Goal: Information Seeking & Learning: Learn about a topic

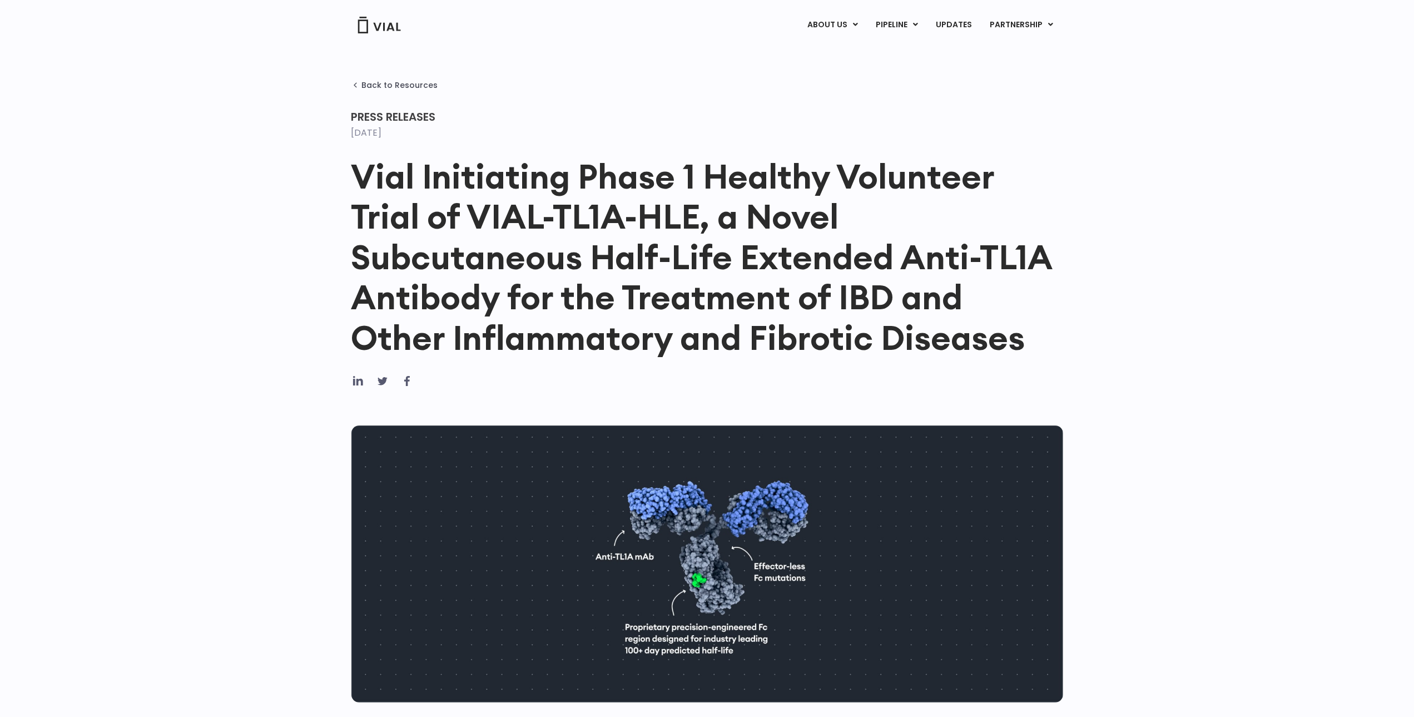
click at [622, 313] on h1 "Vial Initiating Phase 1 Healthy Volunteer Trial of VIAL-TL1A-HLE, a Novel Subcu…" at bounding box center [708, 256] width 712 height 201
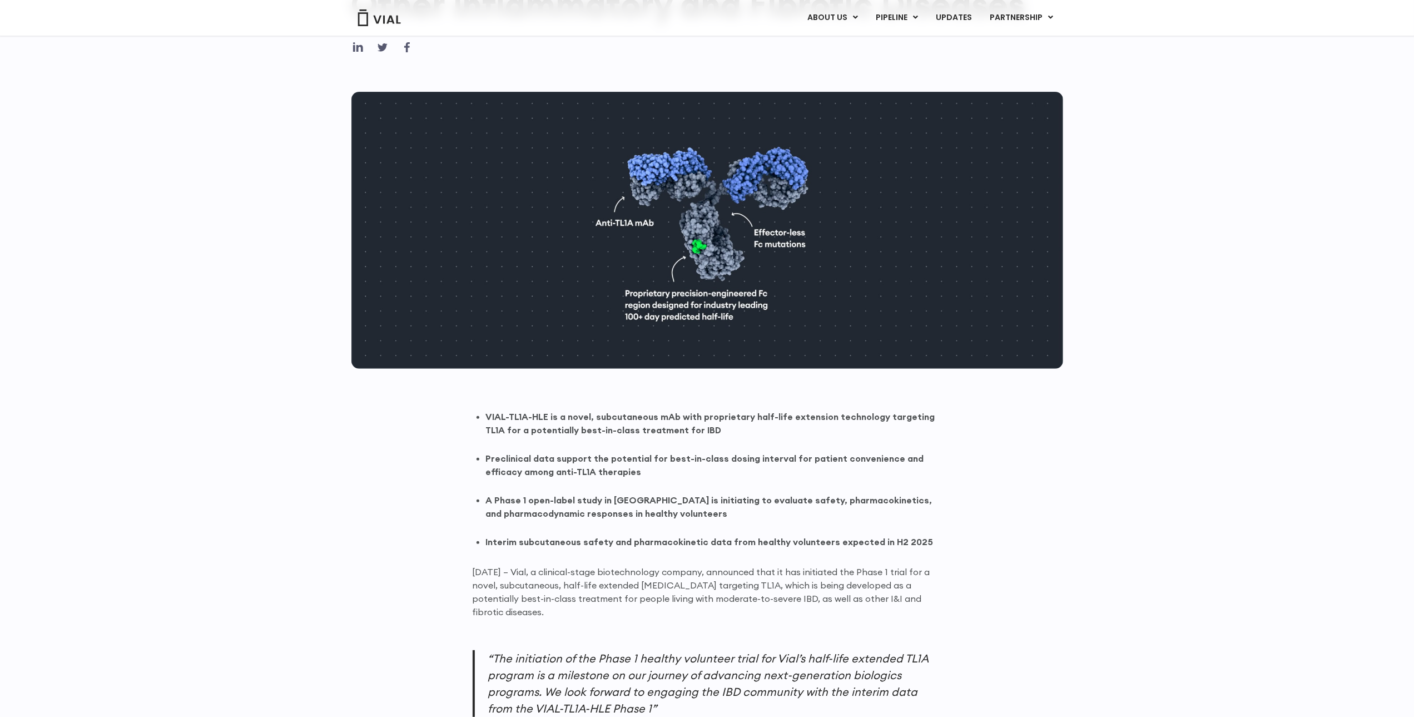
scroll to position [667, 0]
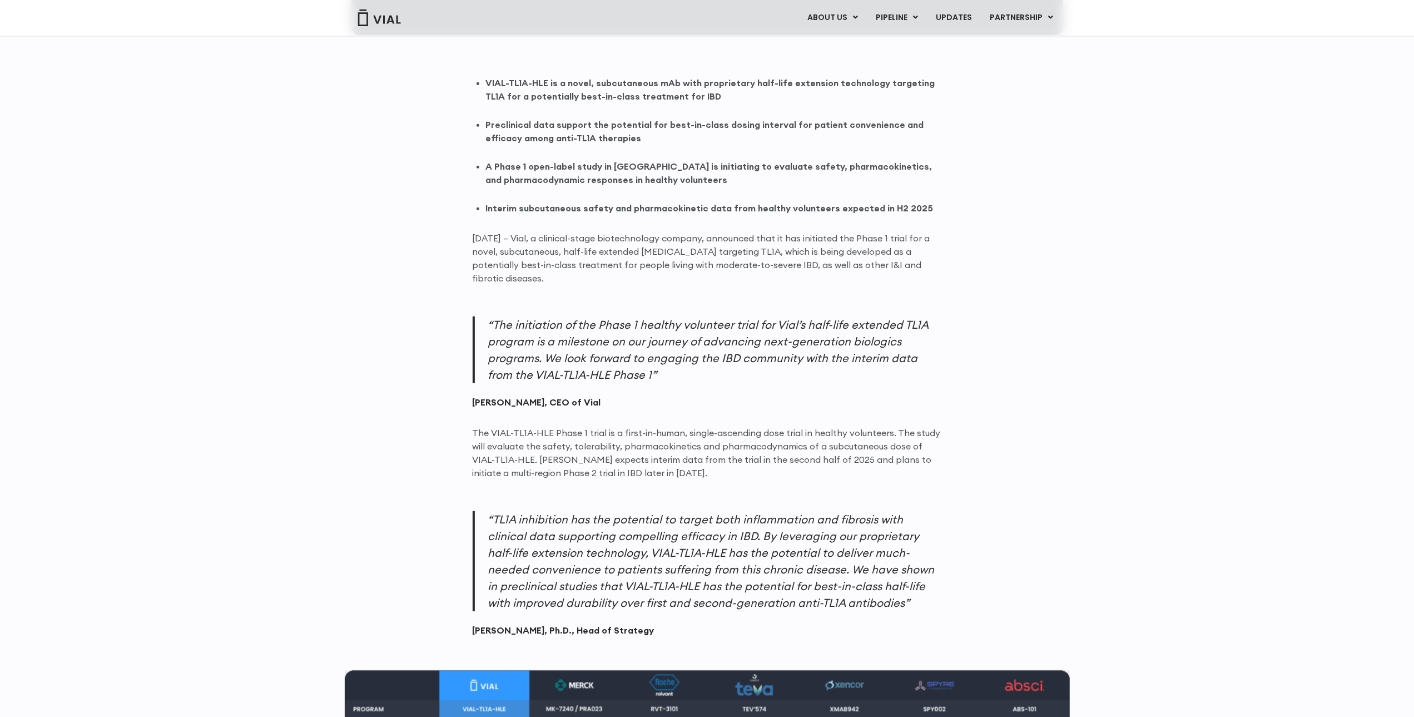
click at [893, 264] on p "[DATE] – Vial, a clinical-stage biotechnology company, announced that it has in…" at bounding box center [707, 257] width 469 height 53
click at [878, 264] on p "[DATE] – Vial, a clinical-stage biotechnology company, announced that it has in…" at bounding box center [707, 257] width 469 height 53
drag, startPoint x: 473, startPoint y: 278, endPoint x: 503, endPoint y: 278, distance: 30.0
click at [503, 278] on p "[DATE] – Vial, a clinical-stage biotechnology company, announced that it has in…" at bounding box center [707, 257] width 469 height 53
copy p "fibrotic"
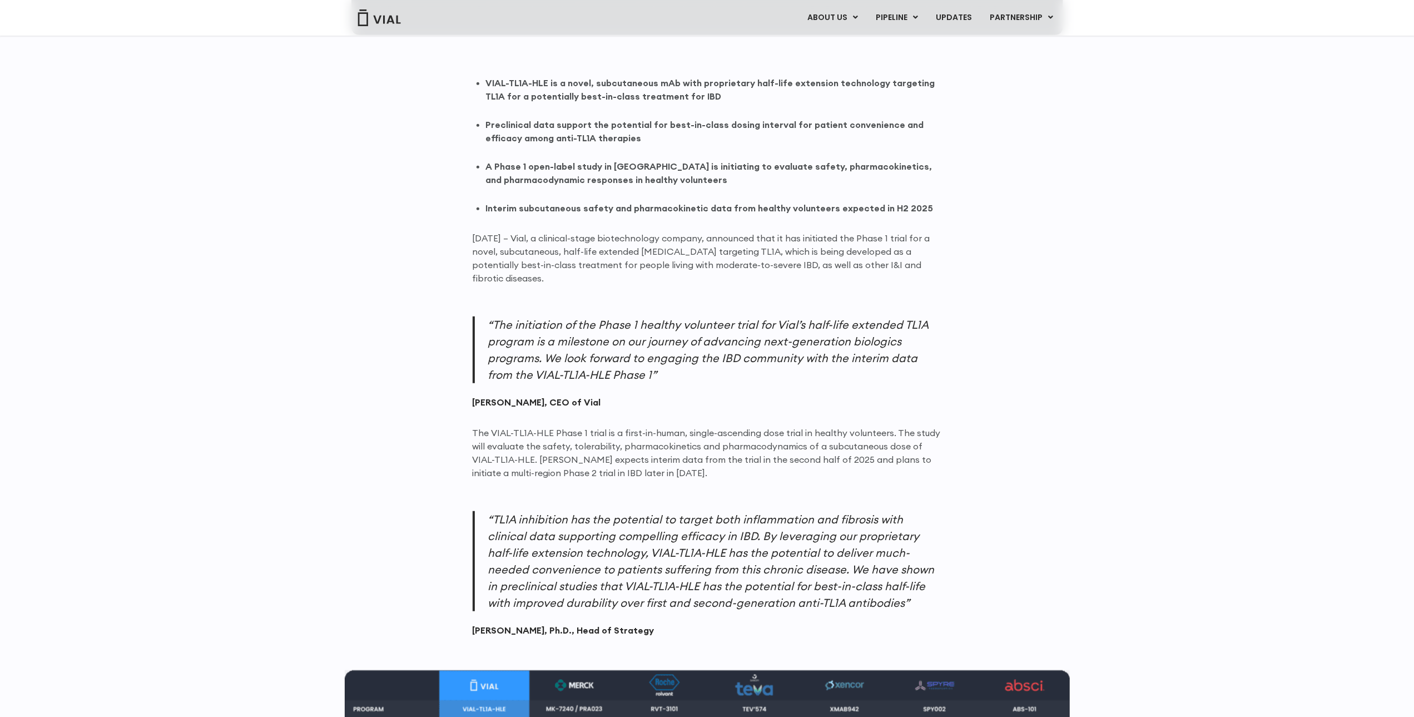
click at [657, 522] on p "“TL1A inhibition has the potential to target both inflammation and fibrosis wit…" at bounding box center [707, 561] width 469 height 100
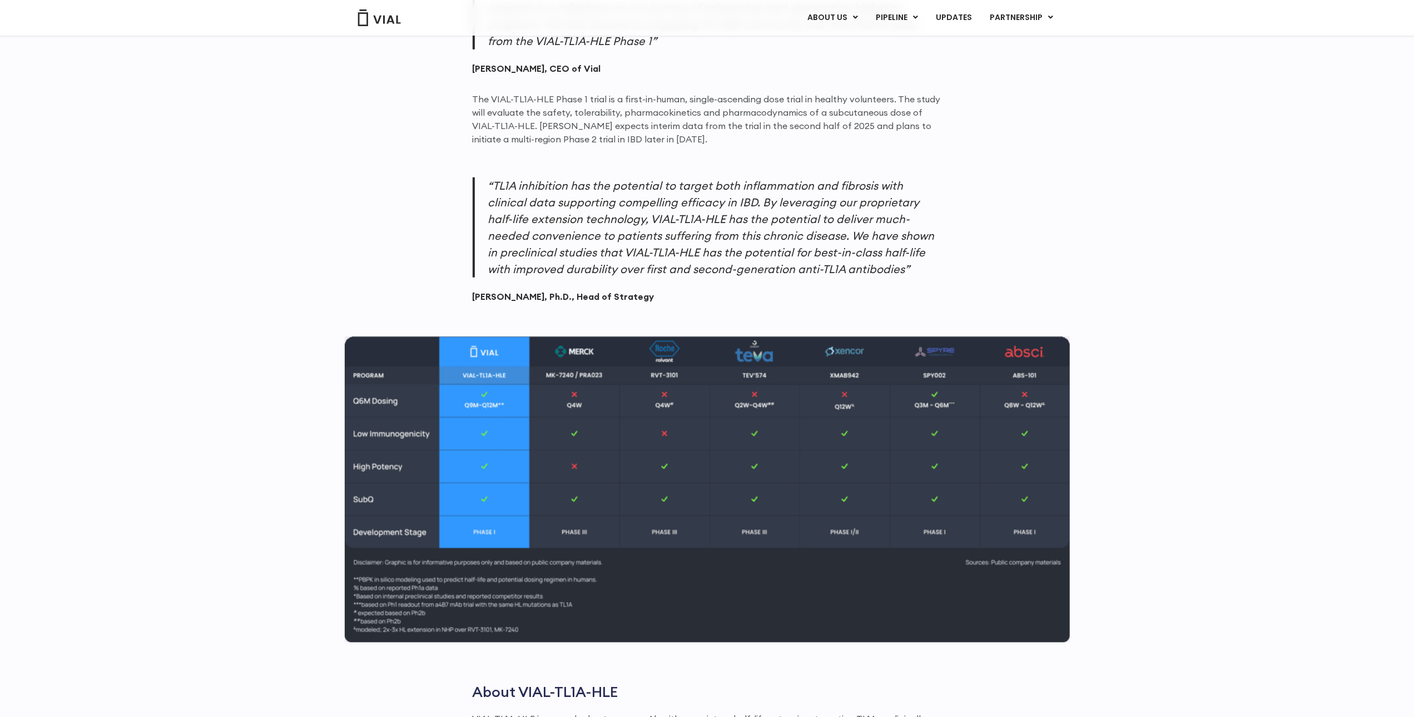
click at [737, 222] on p "“TL1A inhibition has the potential to target both inflammation and fibrosis wit…" at bounding box center [707, 227] width 469 height 100
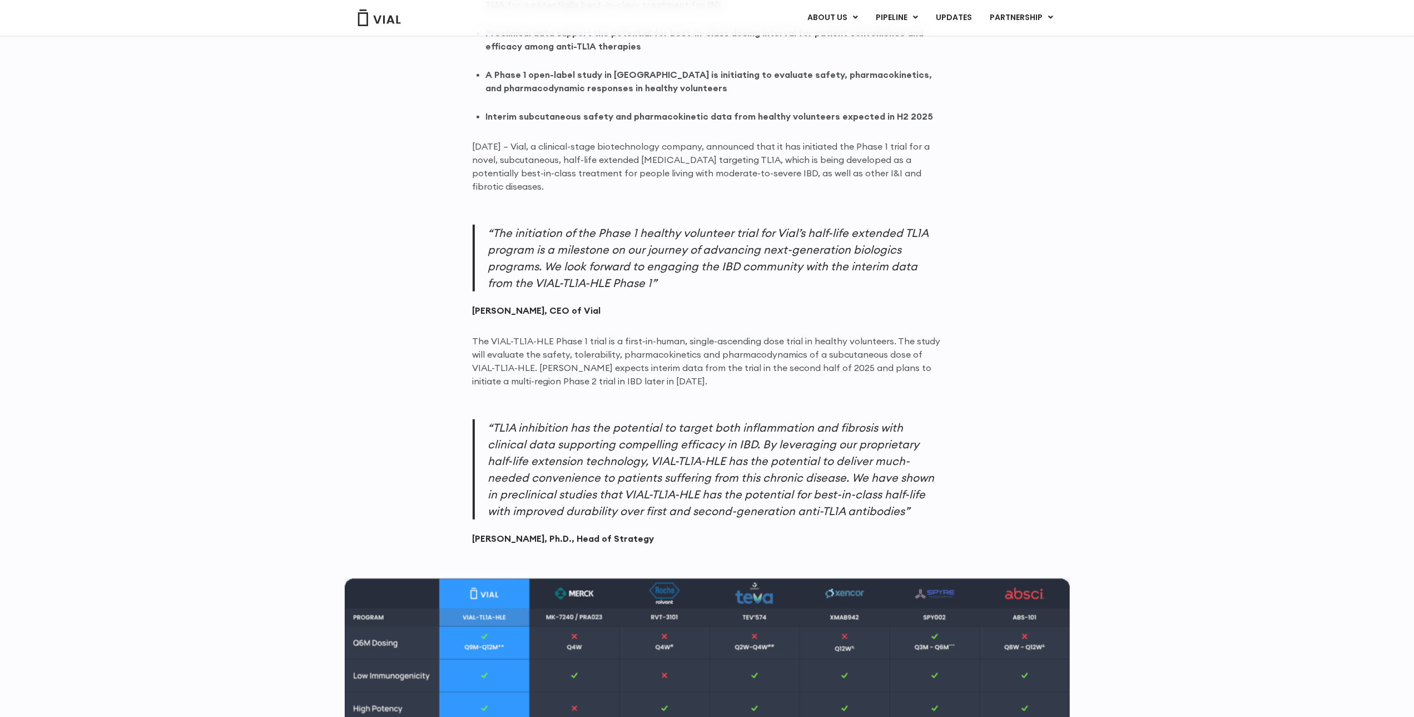
scroll to position [755, 0]
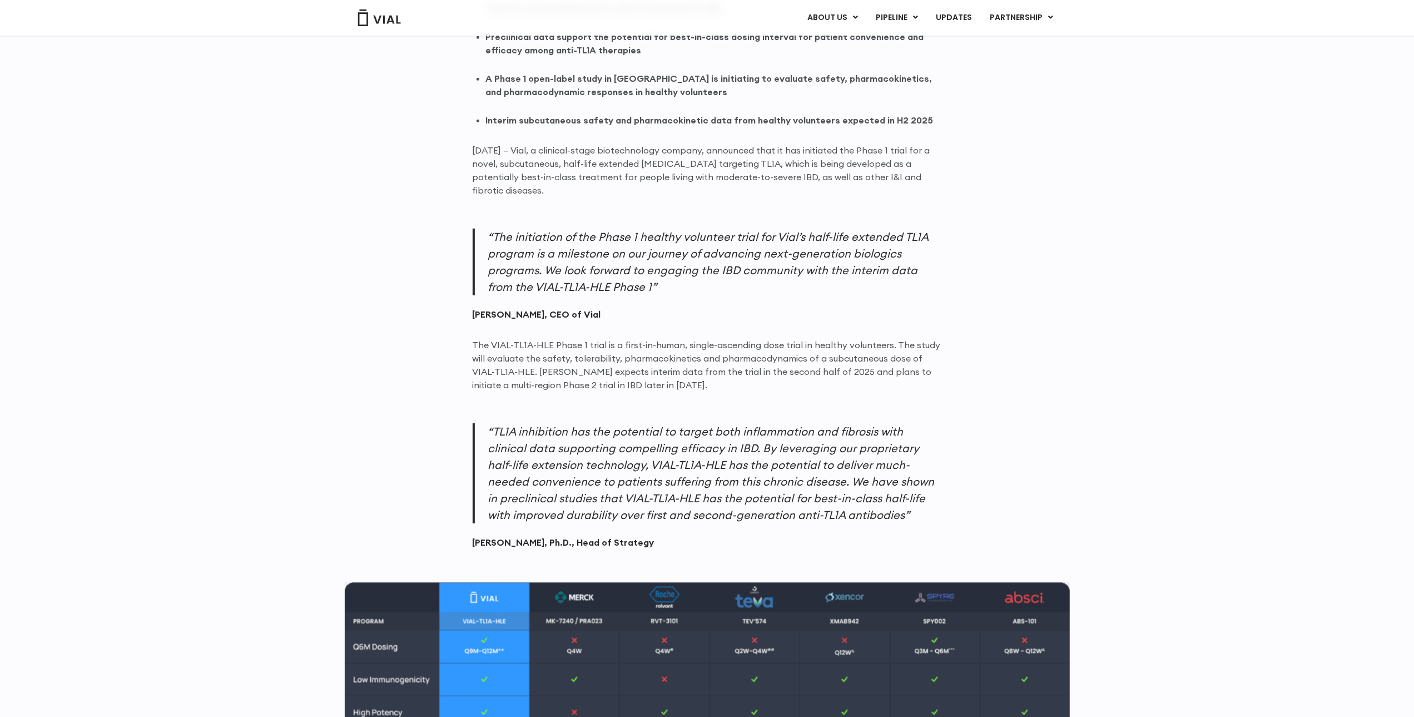
click at [850, 183] on p "[DATE] – Vial, a clinical-stage biotechnology company, announced that it has in…" at bounding box center [707, 169] width 469 height 53
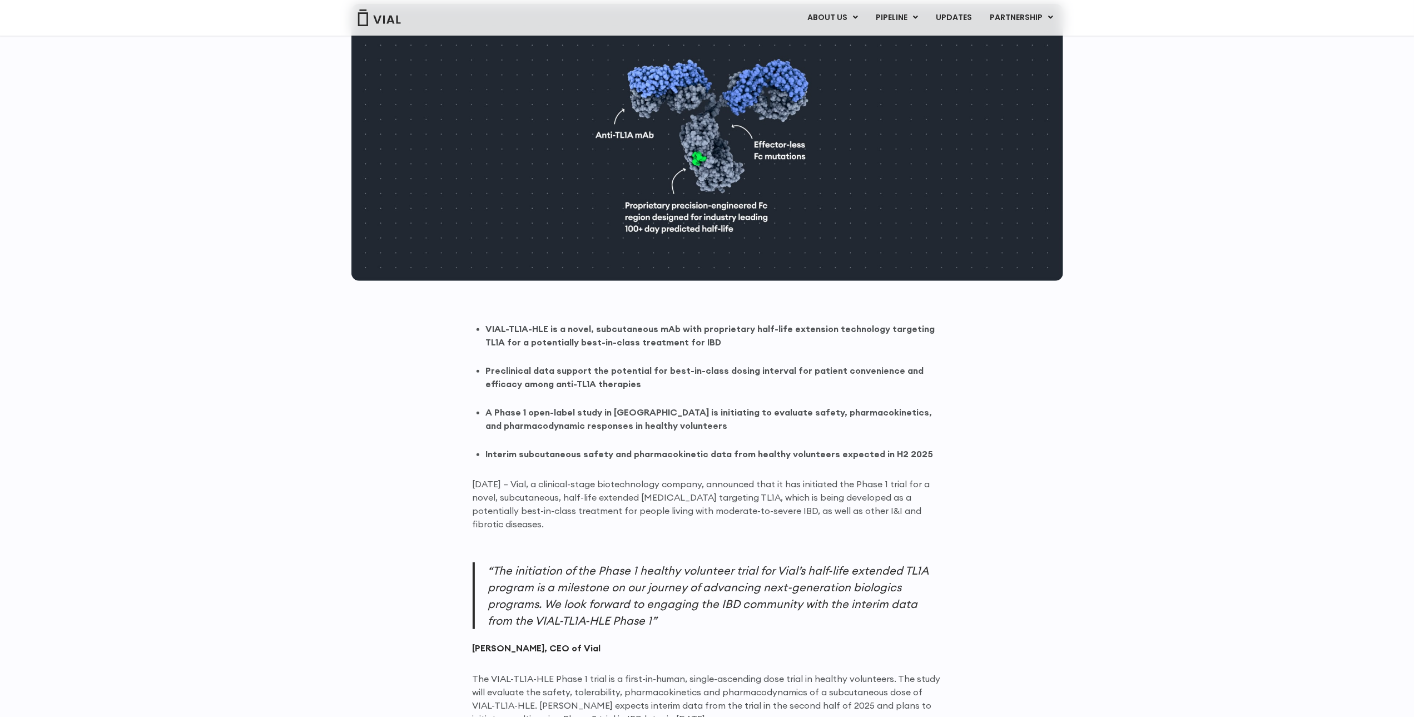
scroll to position [88, 0]
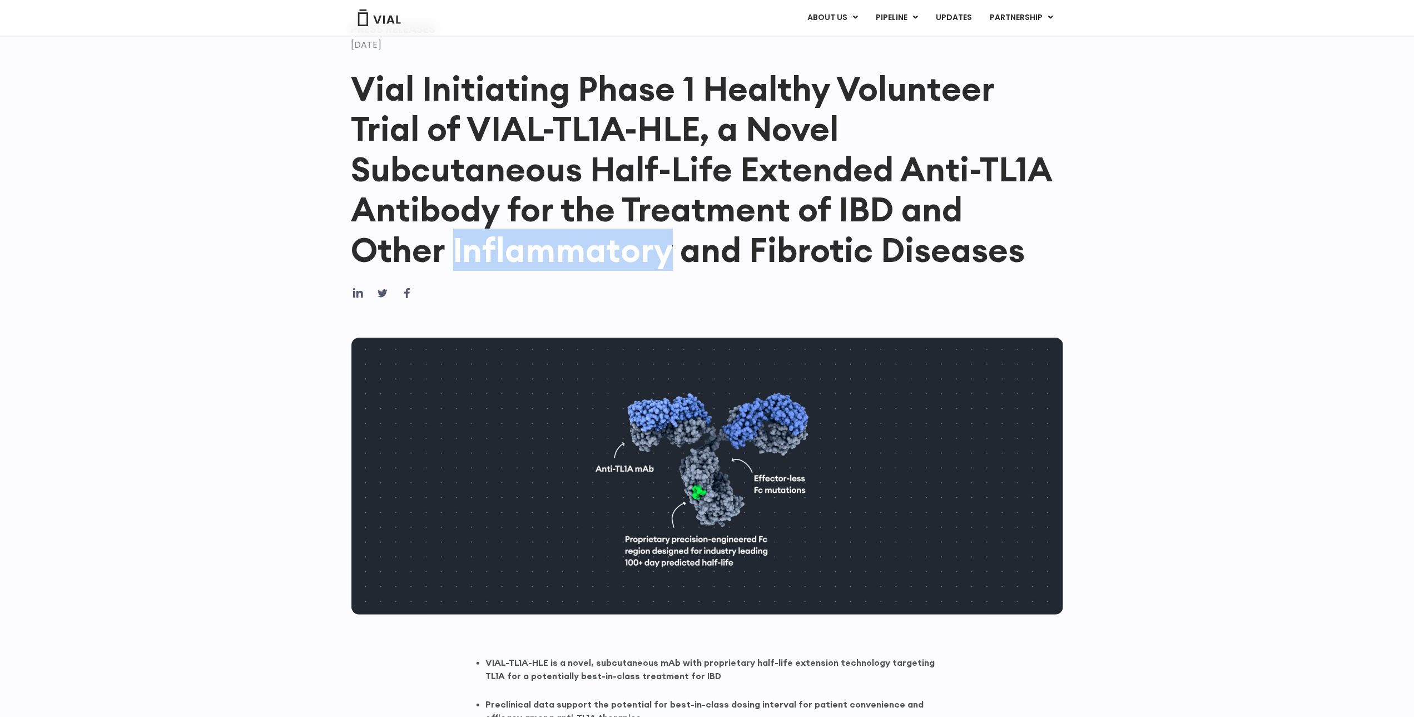
drag, startPoint x: 454, startPoint y: 245, endPoint x: 669, endPoint y: 250, distance: 214.7
click at [669, 250] on h1 "Vial Initiating Phase 1 Healthy Volunteer Trial of VIAL-TL1A-HLE, a Novel Subcu…" at bounding box center [708, 168] width 712 height 201
copy h1 "Inflammatory"
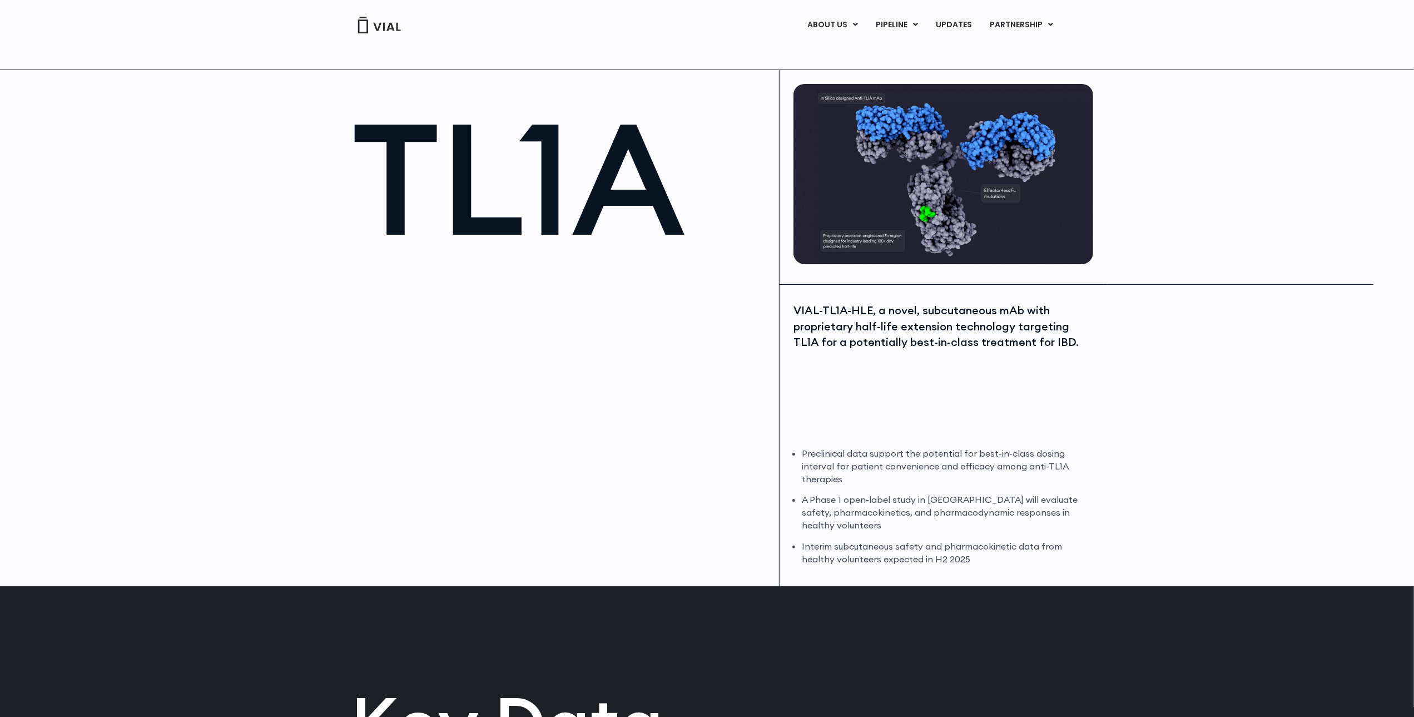
click at [835, 559] on li "Interim subcutaneous safety and pharmacokinetic data from healthy volunteers ex…" at bounding box center [946, 553] width 289 height 26
click at [814, 442] on div "VIAL-TL1A-HLE, a novel, subcutaneous mAb with proprietary half-life extension t…" at bounding box center [944, 435] width 328 height 301
click at [822, 464] on li "Preclinical data support the potential for best-in-class dosing interval for pa…" at bounding box center [946, 466] width 289 height 38
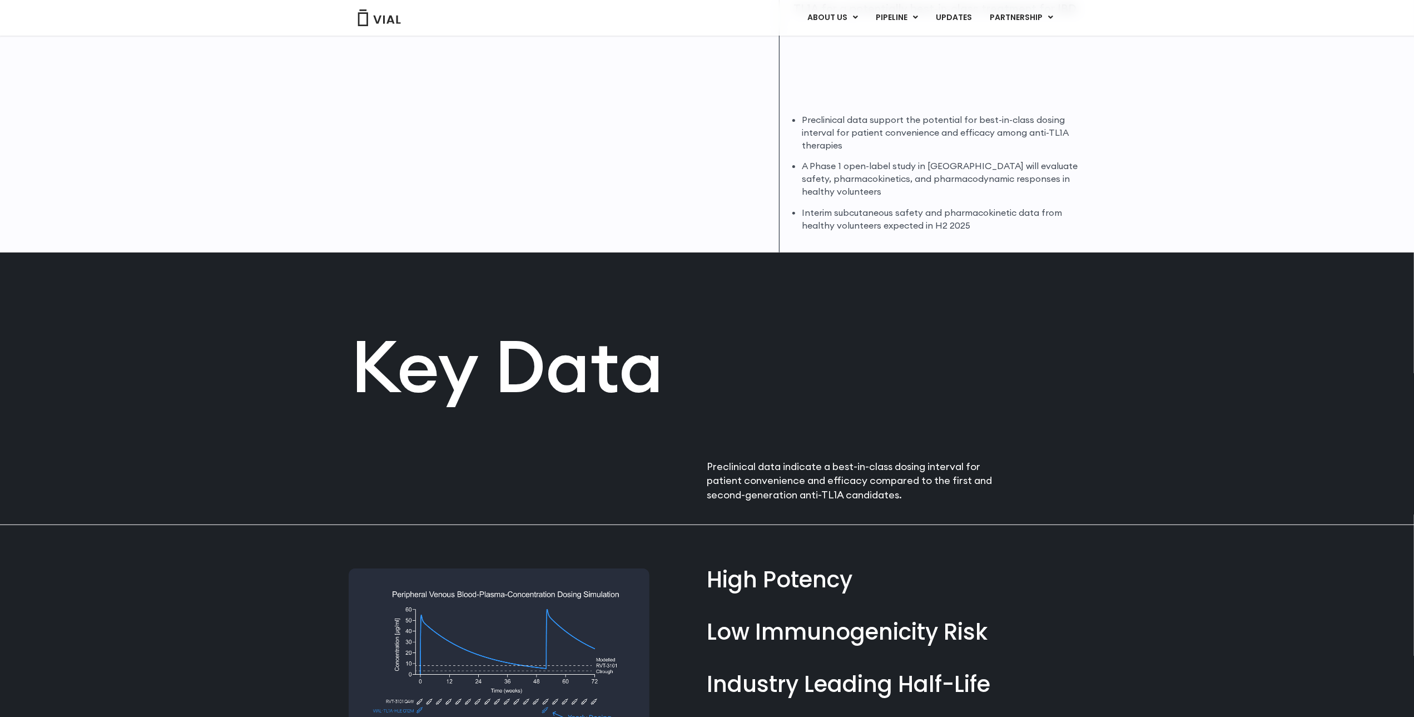
click at [726, 472] on p "Preclinical data indicate a best-in-class dosing interval for patient convenien…" at bounding box center [854, 480] width 295 height 43
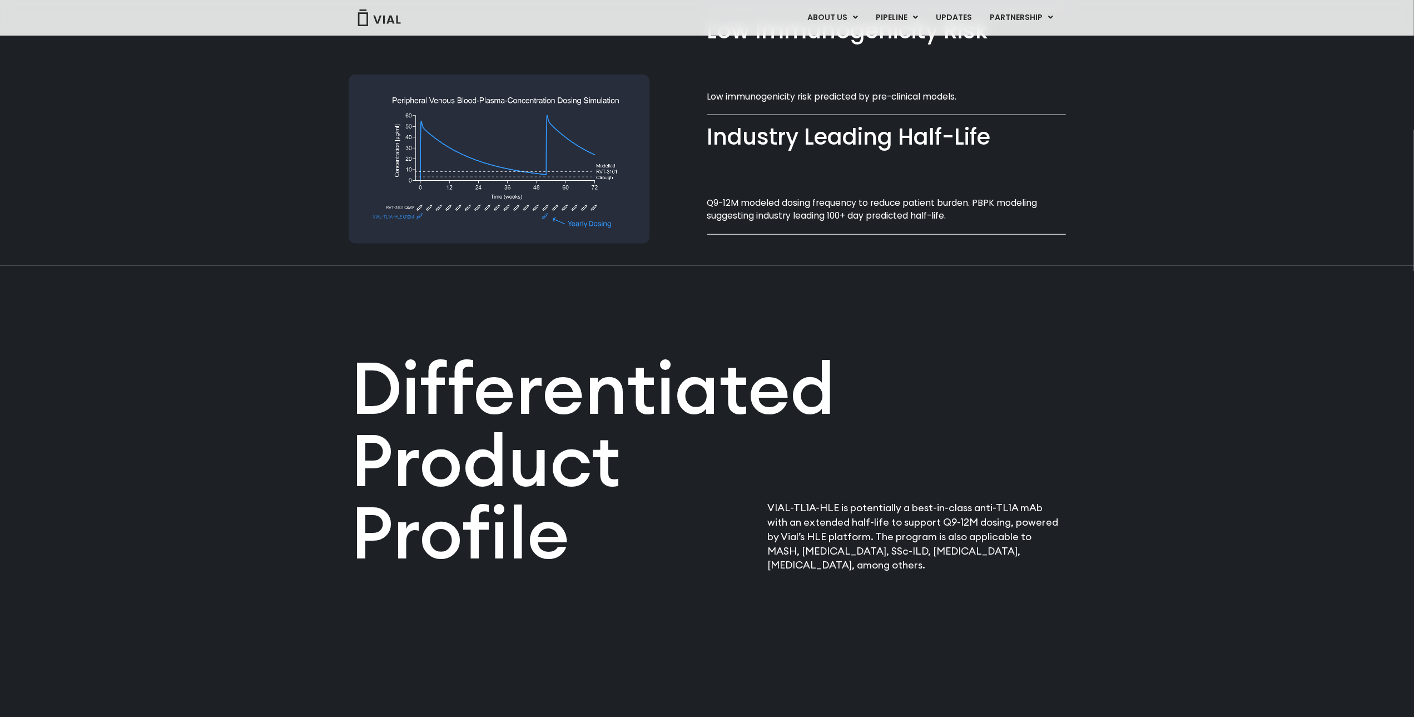
scroll to position [1335, 0]
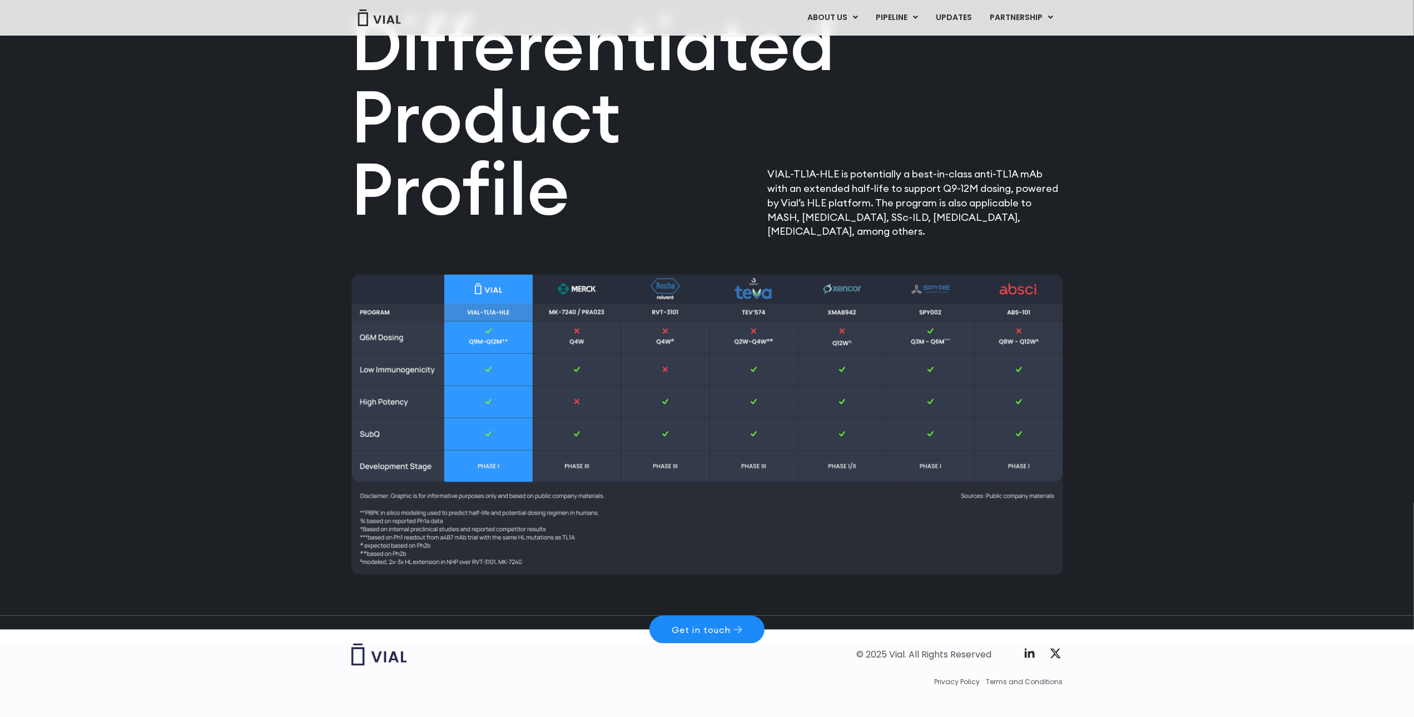
click at [690, 634] on span "Get in touch" at bounding box center [701, 629] width 59 height 9
